Goal: Task Accomplishment & Management: Manage account settings

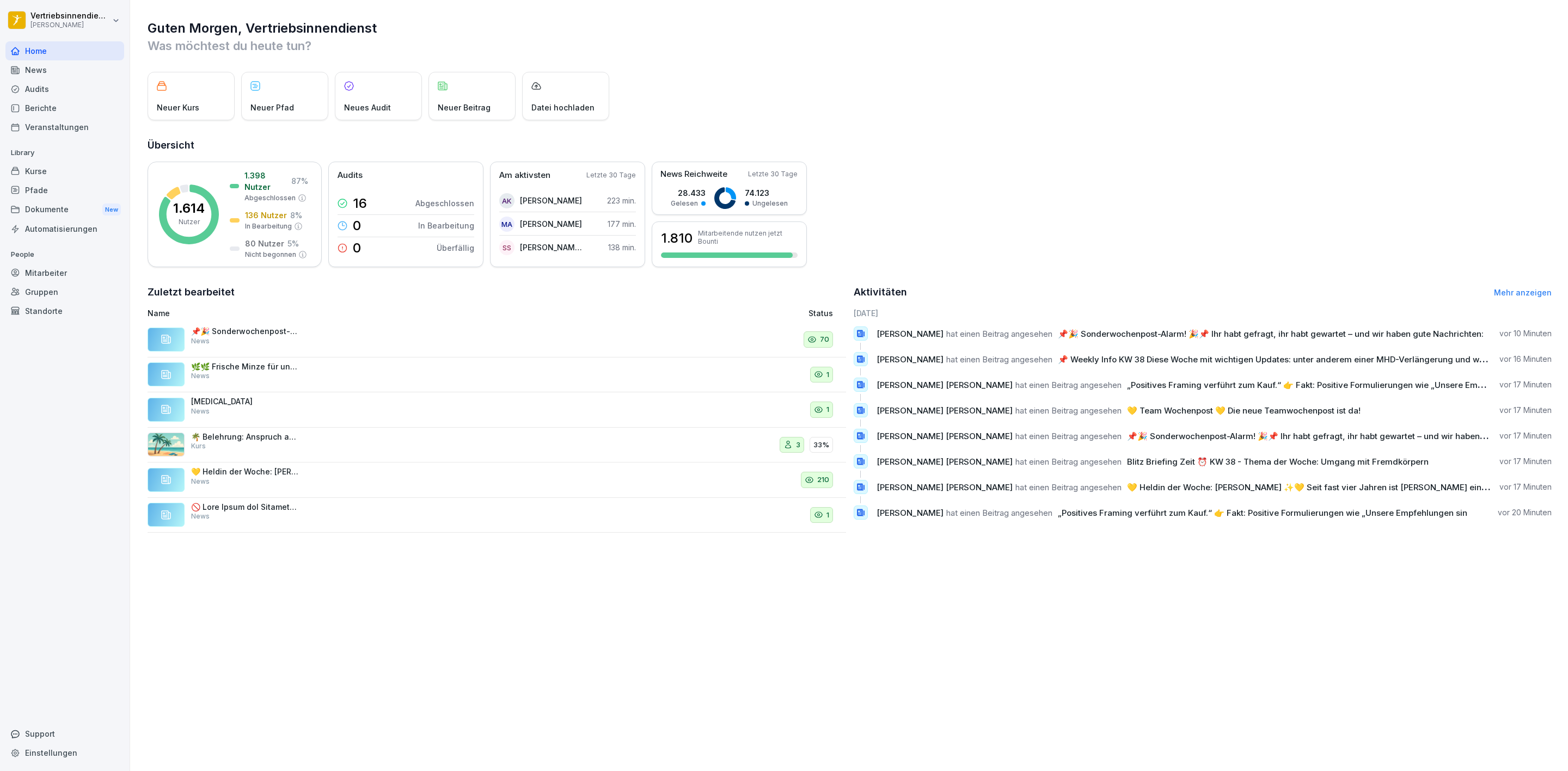
click at [31, 78] on div "News" at bounding box center [64, 70] width 119 height 19
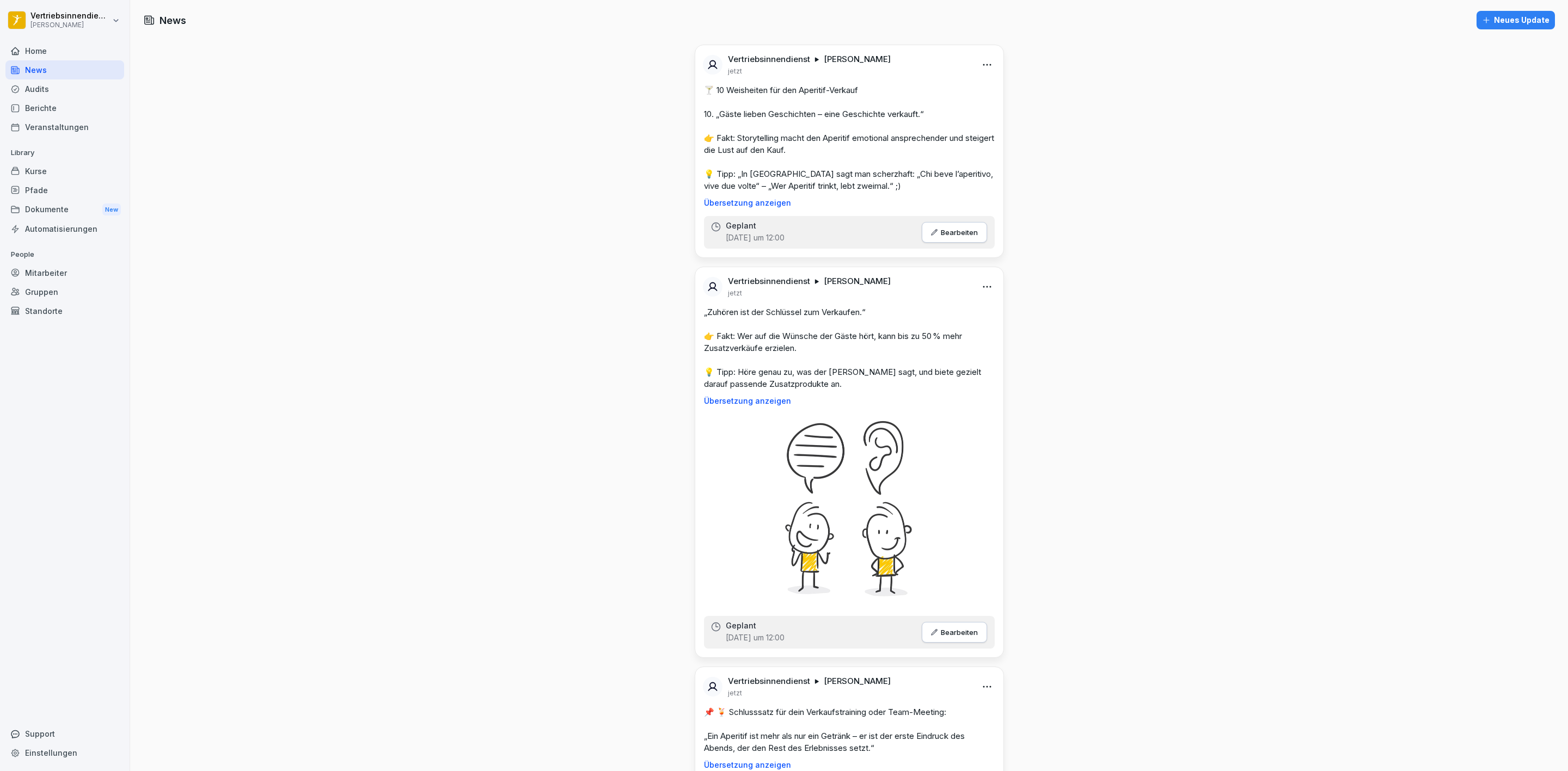
click at [46, 271] on div "Mitarbeiter" at bounding box center [64, 273] width 119 height 19
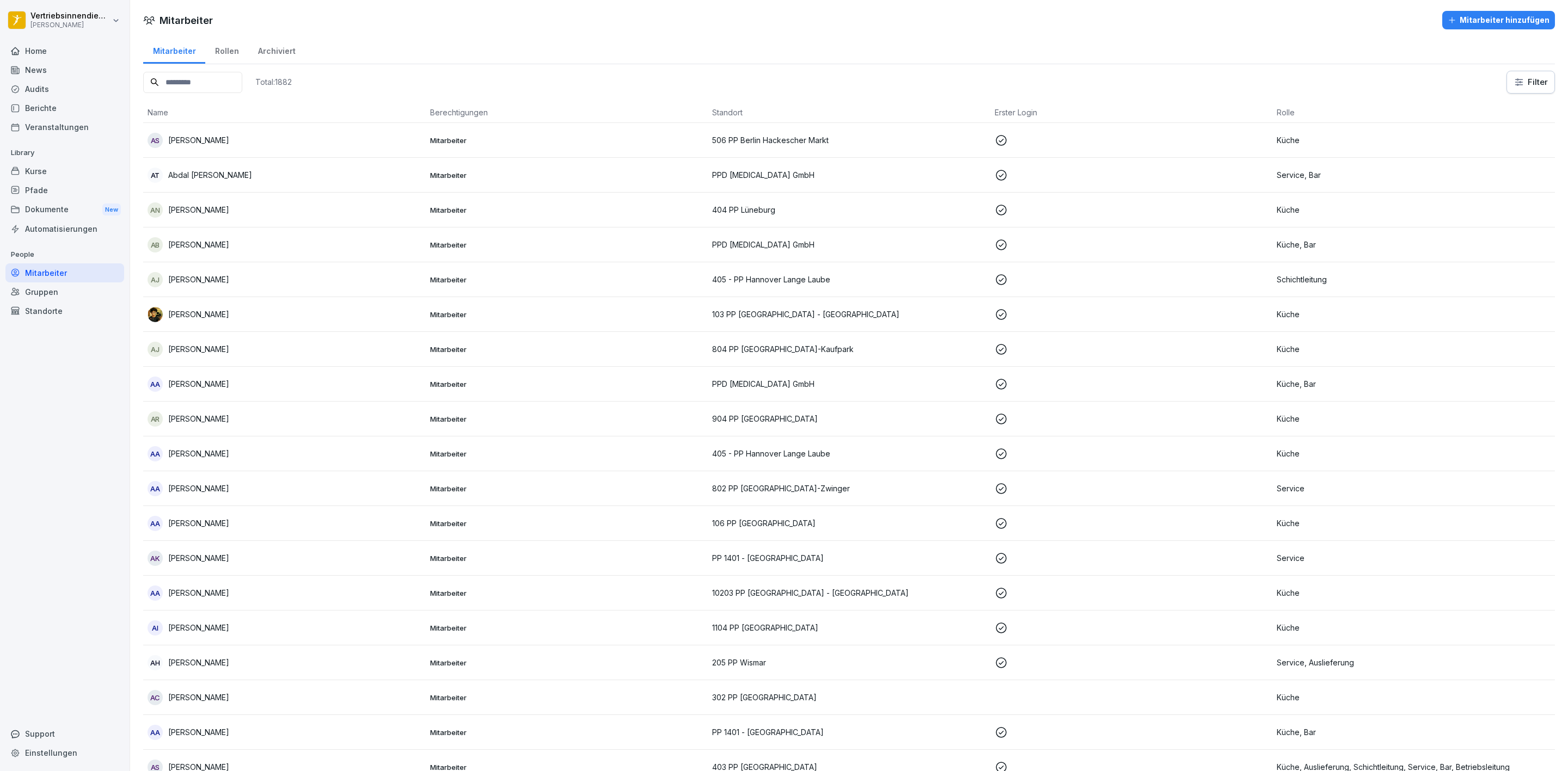
click at [402, 58] on div "Mitarbeiter Rollen Archiviert" at bounding box center [849, 50] width 1412 height 28
click at [243, 89] on input at bounding box center [193, 82] width 99 height 21
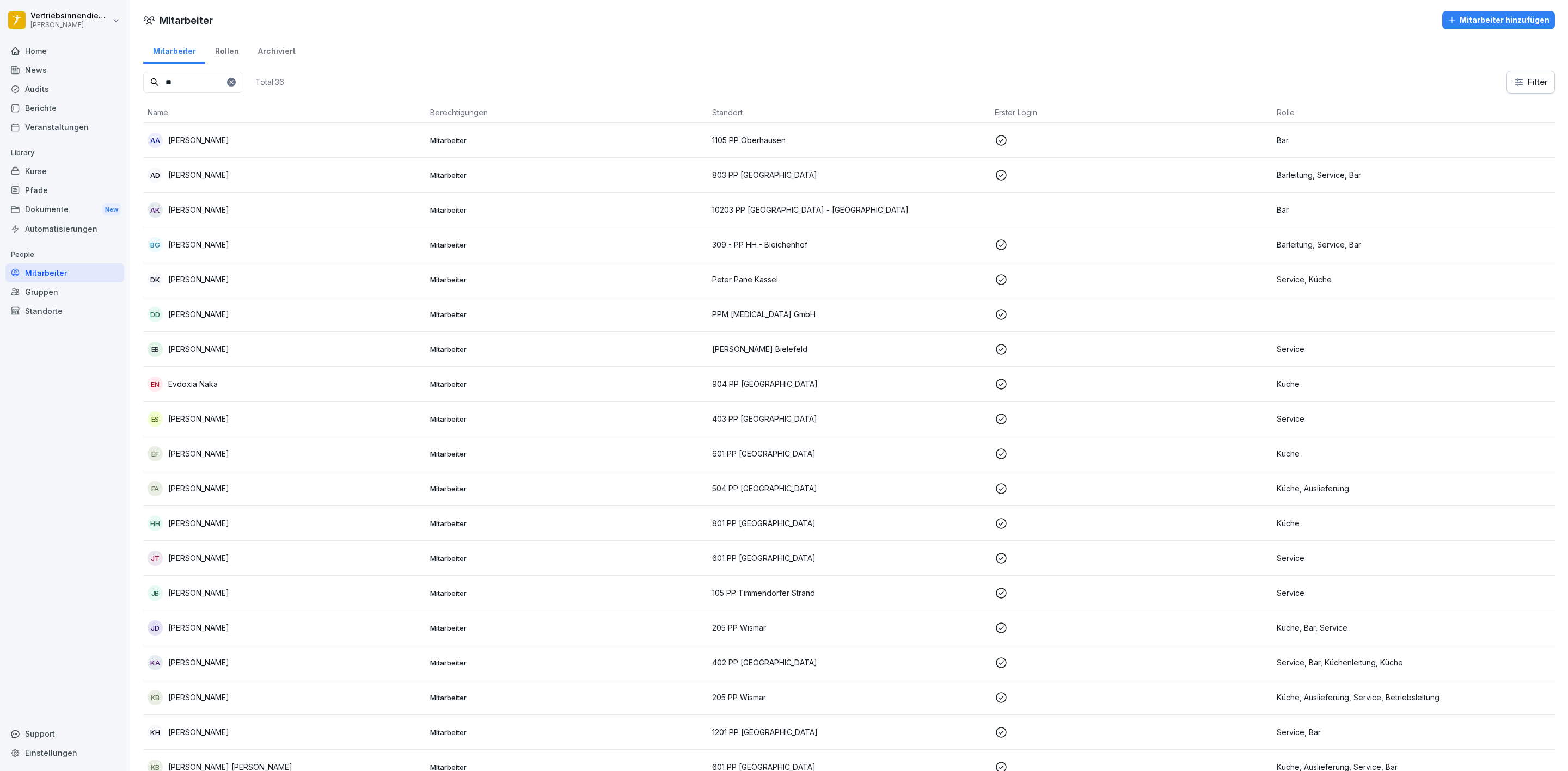
type input "**"
click at [354, 31] on div "Mitarbeiter Mitarbeiter hinzufügen Mitarbeiter Rollen Archiviert ** Total: 36 F…" at bounding box center [849, 693] width 1438 height 1386
click at [72, 311] on div "Standorte" at bounding box center [64, 311] width 119 height 19
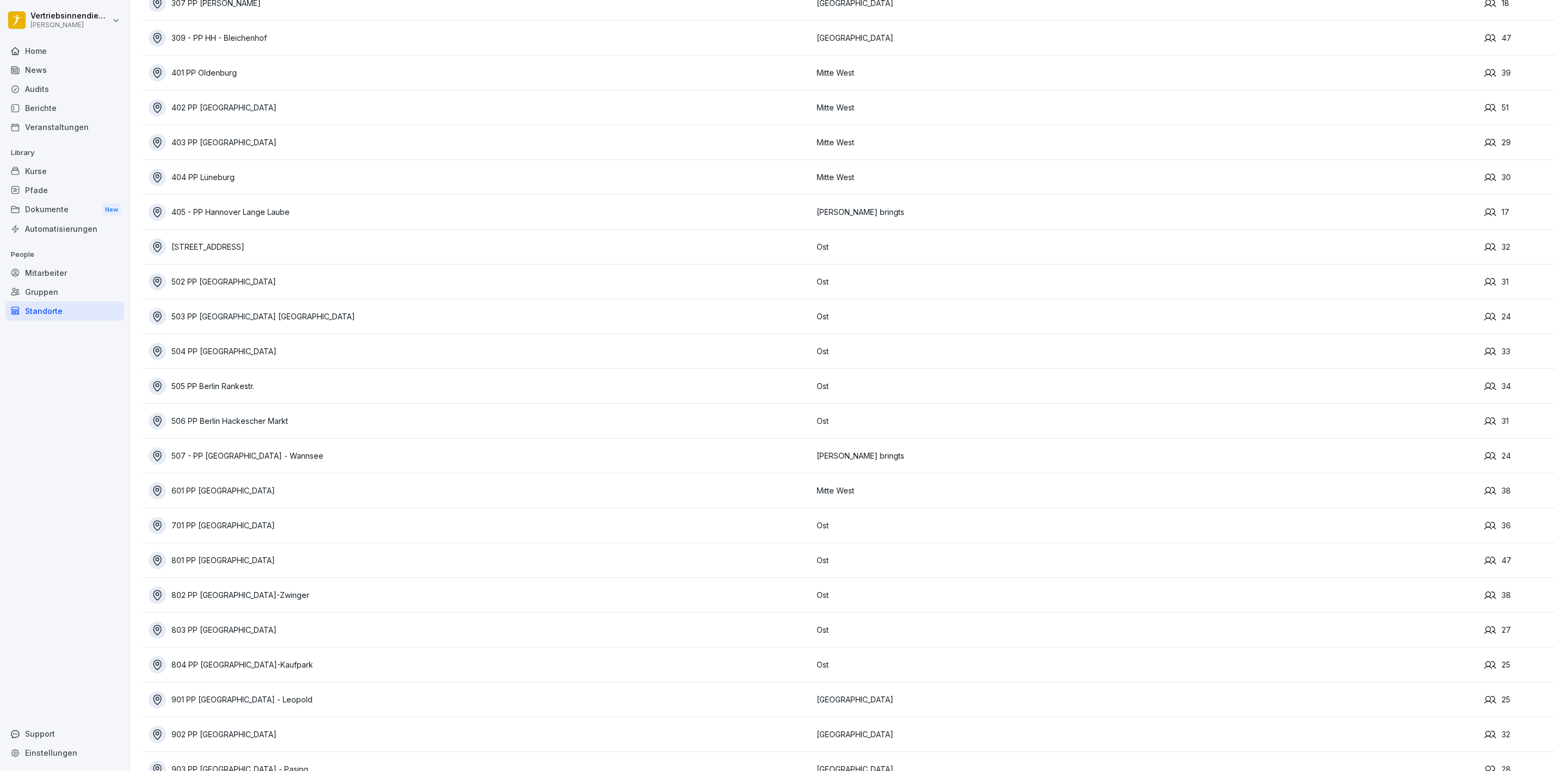
scroll to position [898, 0]
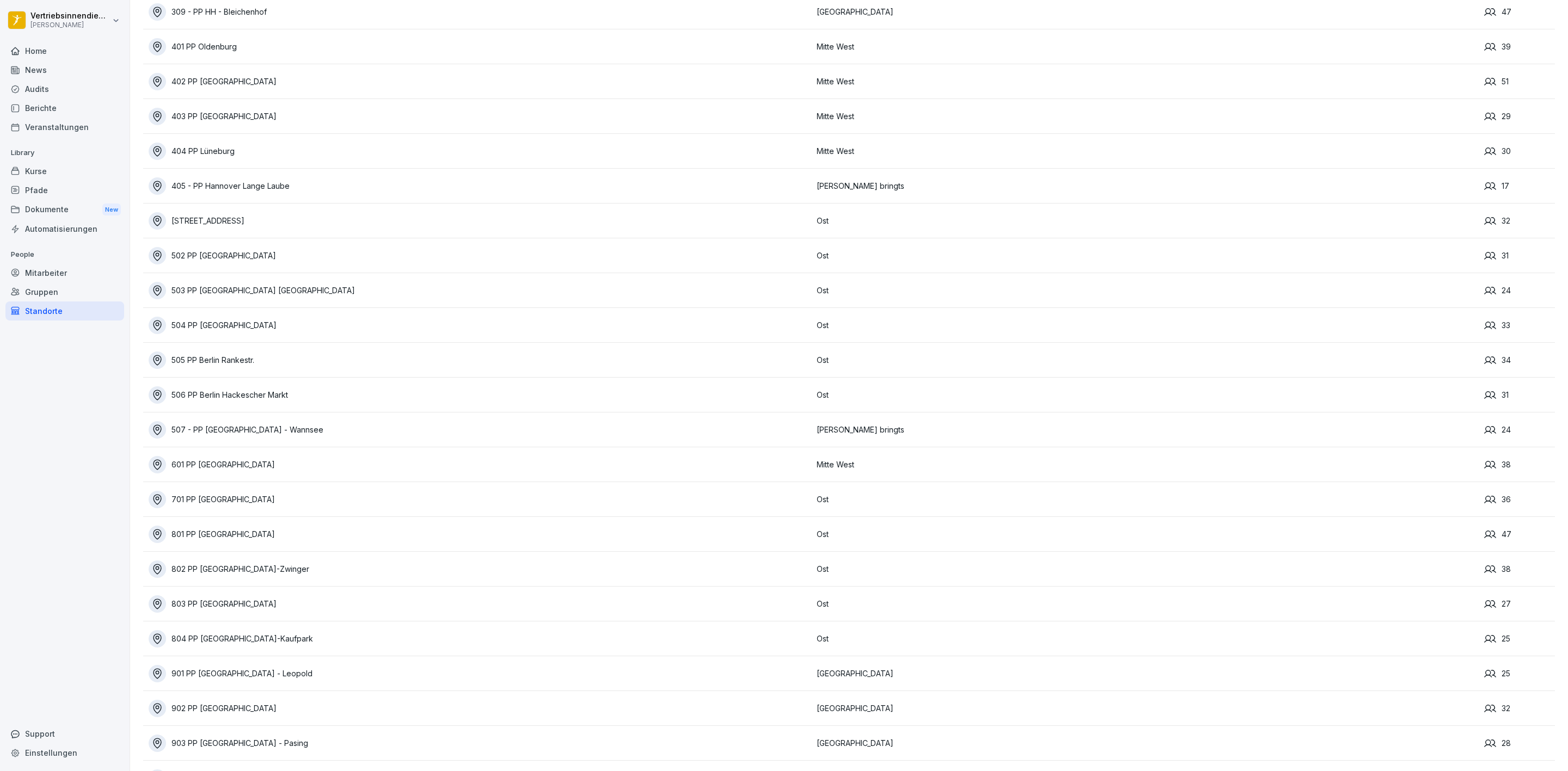
click at [226, 467] on div "601 PP [GEOGRAPHIC_DATA]" at bounding box center [480, 465] width 663 height 18
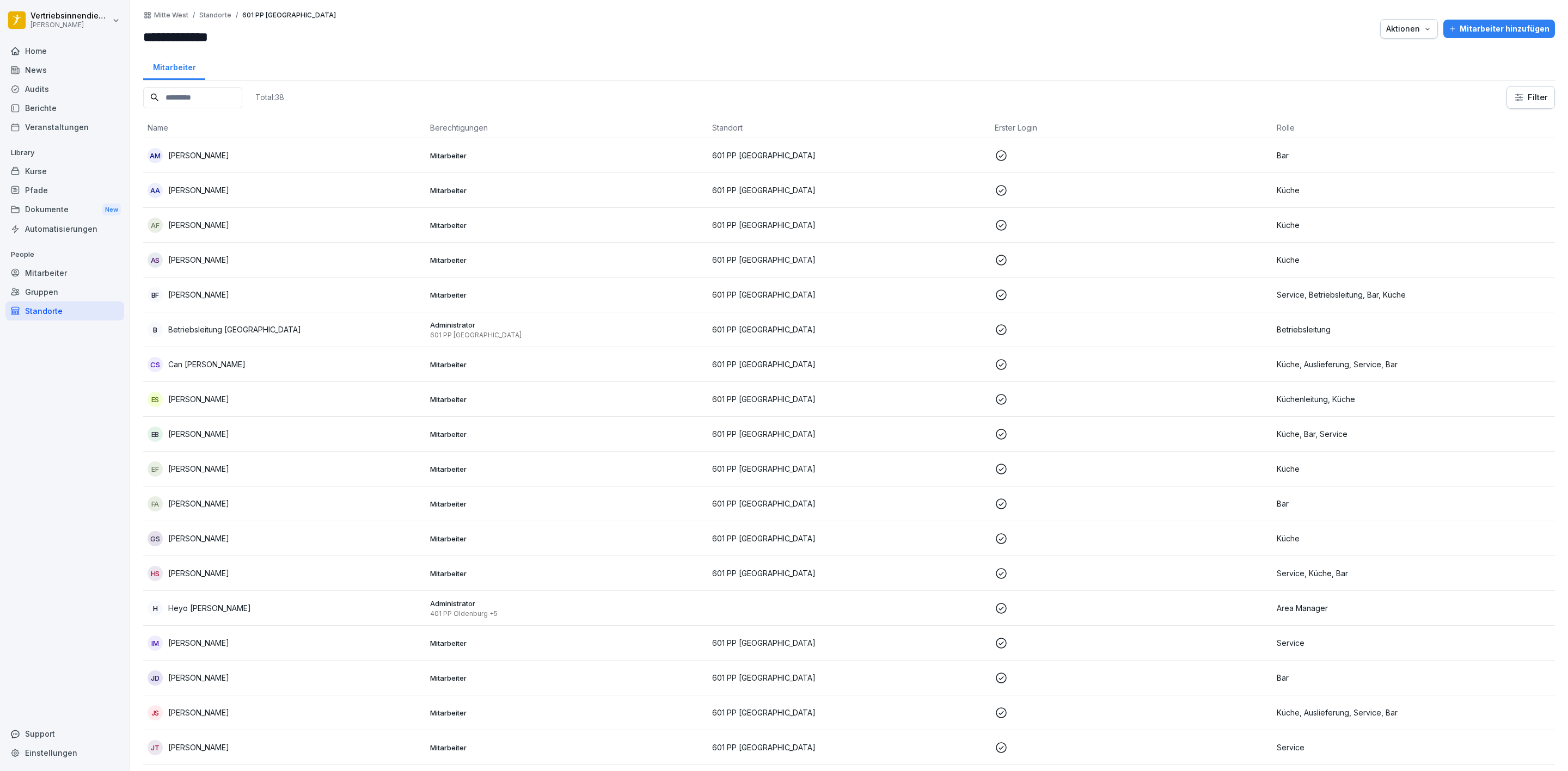
click at [256, 467] on div "EF [PERSON_NAME]" at bounding box center [284, 469] width 274 height 15
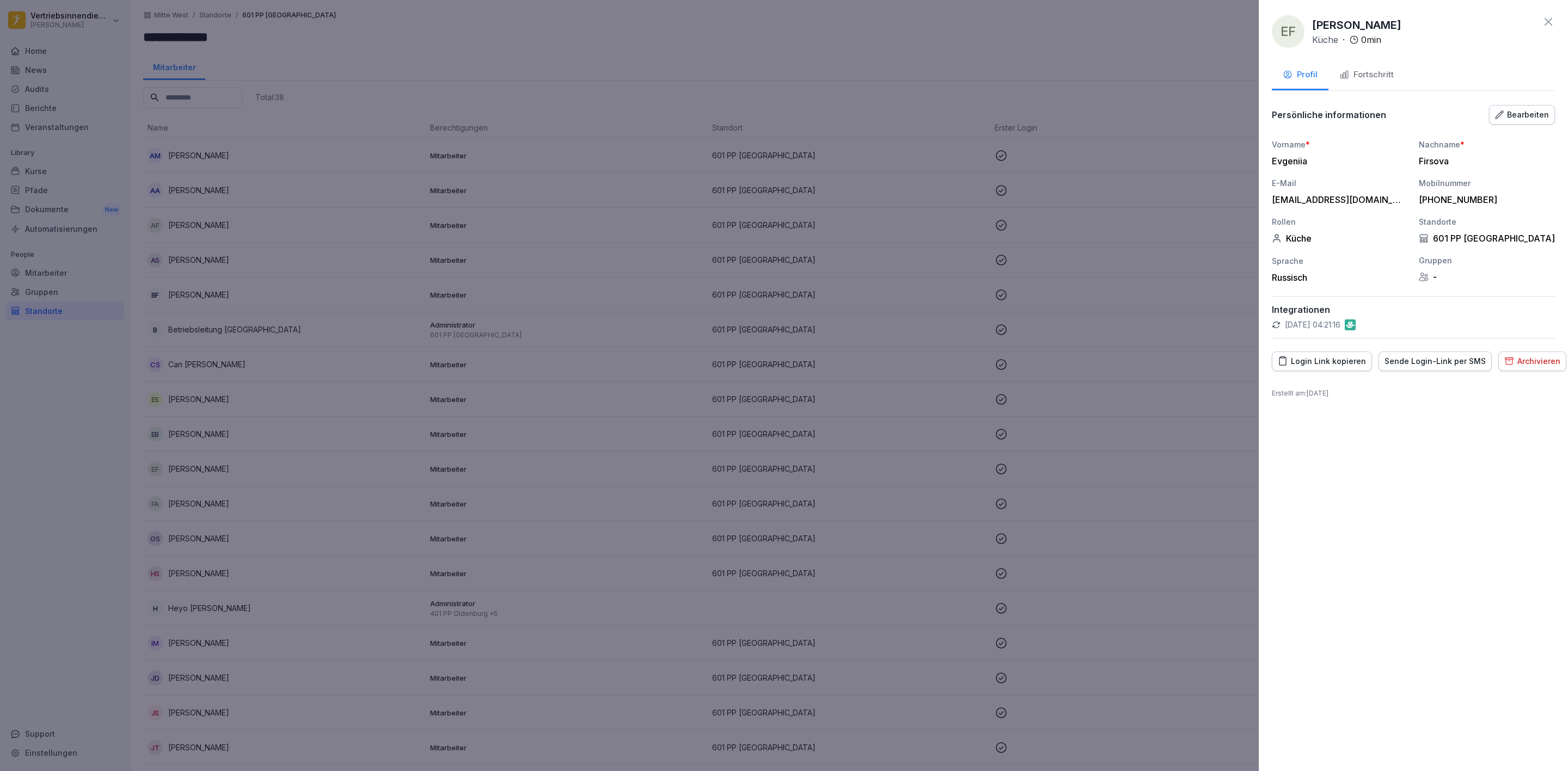
click at [1545, 111] on div "Bearbeiten" at bounding box center [1522, 115] width 54 height 12
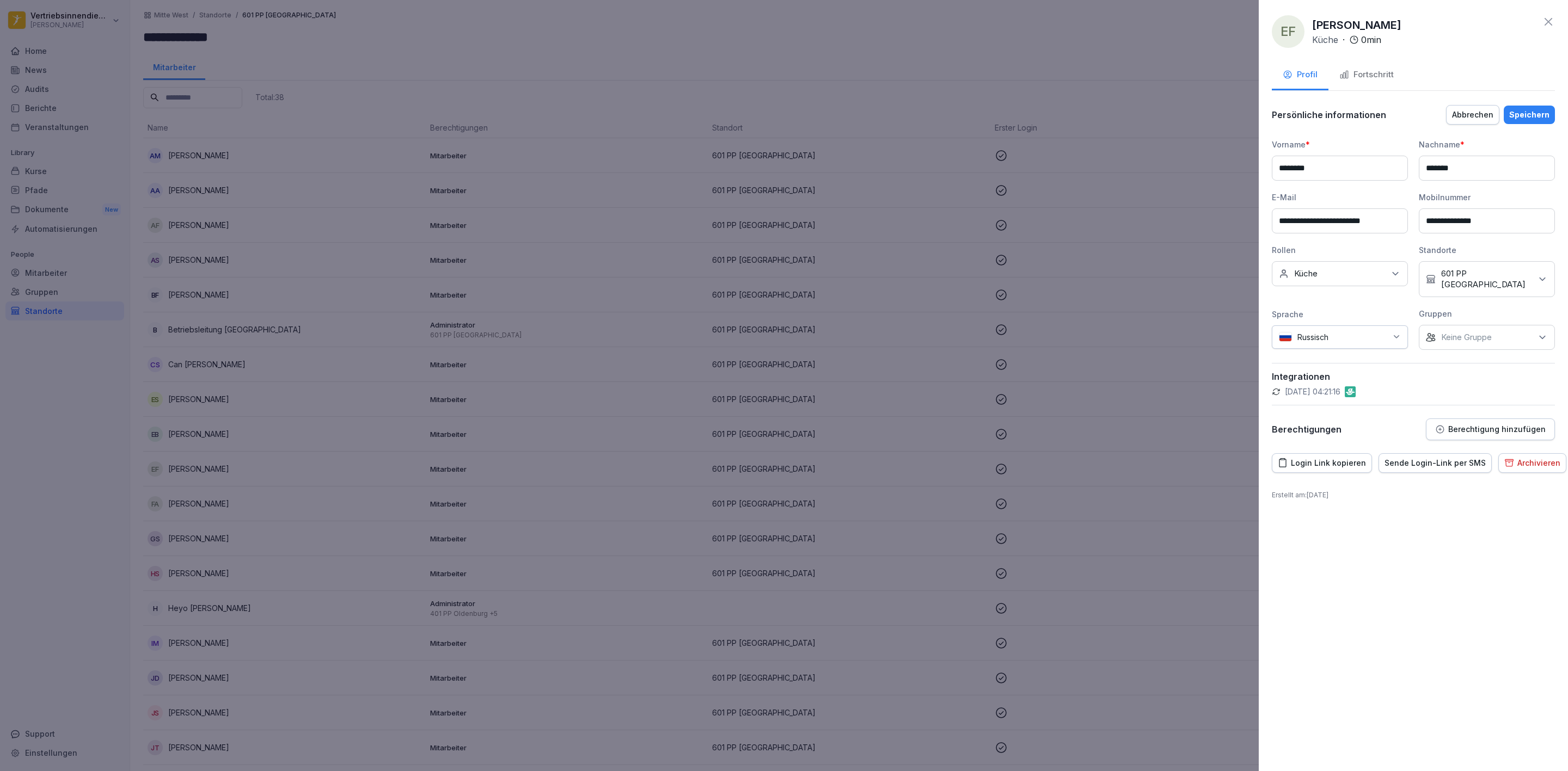
click at [1339, 275] on div "Keine Rollen Küche" at bounding box center [1340, 274] width 136 height 25
type input "*"
type input "***"
click at [1351, 327] on div "Onboarding" at bounding box center [1342, 325] width 135 height 20
drag, startPoint x: 1526, startPoint y: 115, endPoint x: 1477, endPoint y: 187, distance: 87.1
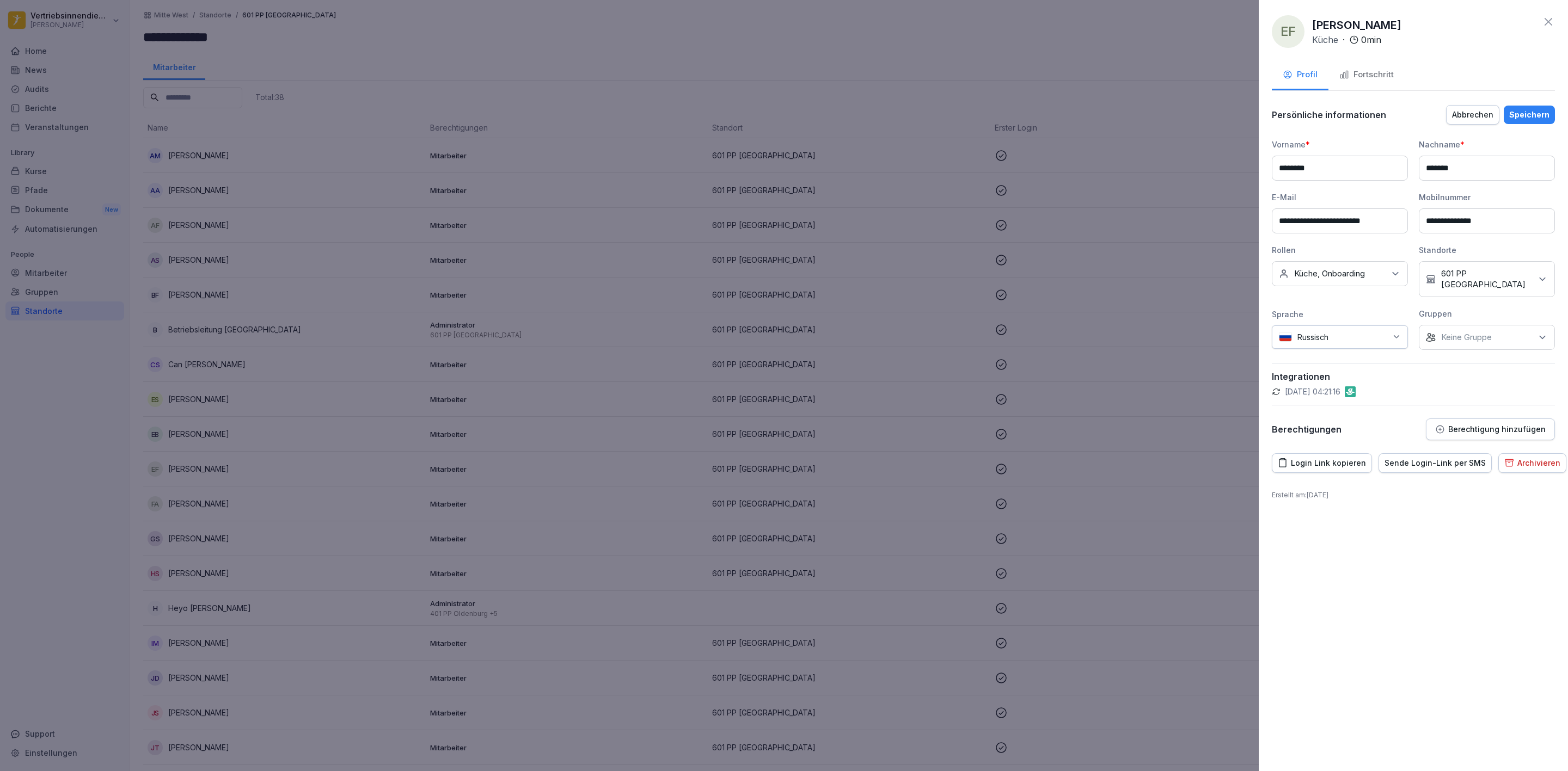
click at [1527, 115] on div "Speichern" at bounding box center [1529, 115] width 40 height 12
